Goal: Information Seeking & Learning: Check status

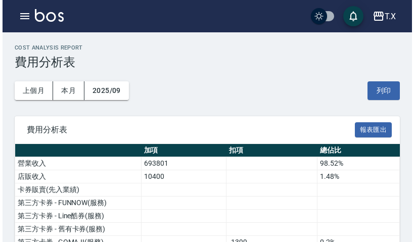
scroll to position [705, 0]
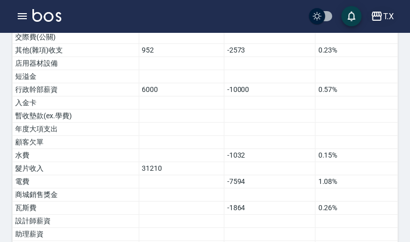
click at [374, 21] on icon "button" at bounding box center [376, 16] width 12 height 12
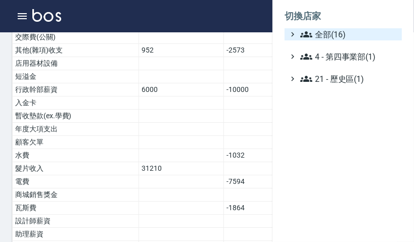
click at [337, 35] on span "全部(16)" at bounding box center [349, 34] width 98 height 12
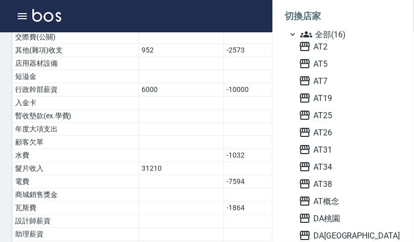
scroll to position [81, 0]
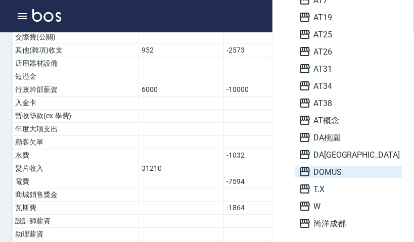
click at [338, 168] on span "DOMUS" at bounding box center [348, 172] width 99 height 12
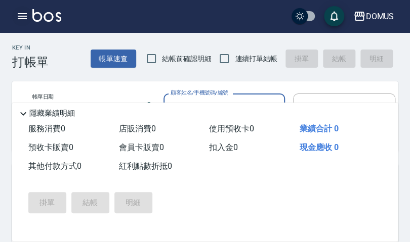
click at [26, 11] on icon "button" at bounding box center [22, 16] width 12 height 12
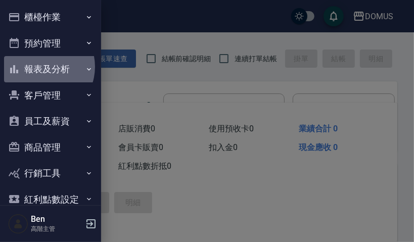
click at [40, 67] on button "報表及分析" at bounding box center [50, 69] width 93 height 26
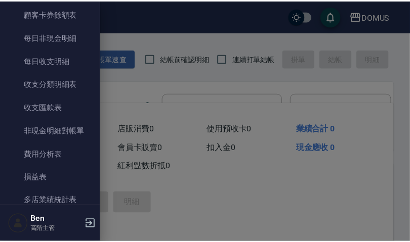
scroll to position [890, 0]
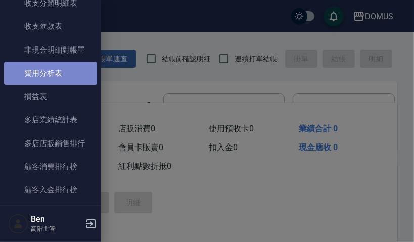
click at [55, 71] on link "費用分析表" at bounding box center [50, 73] width 93 height 23
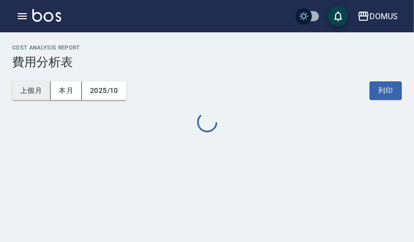
click at [37, 91] on button "上個月" at bounding box center [31, 90] width 38 height 19
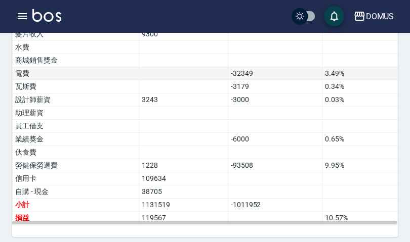
scroll to position [745, 0]
